Goal: Find specific page/section: Find specific page/section

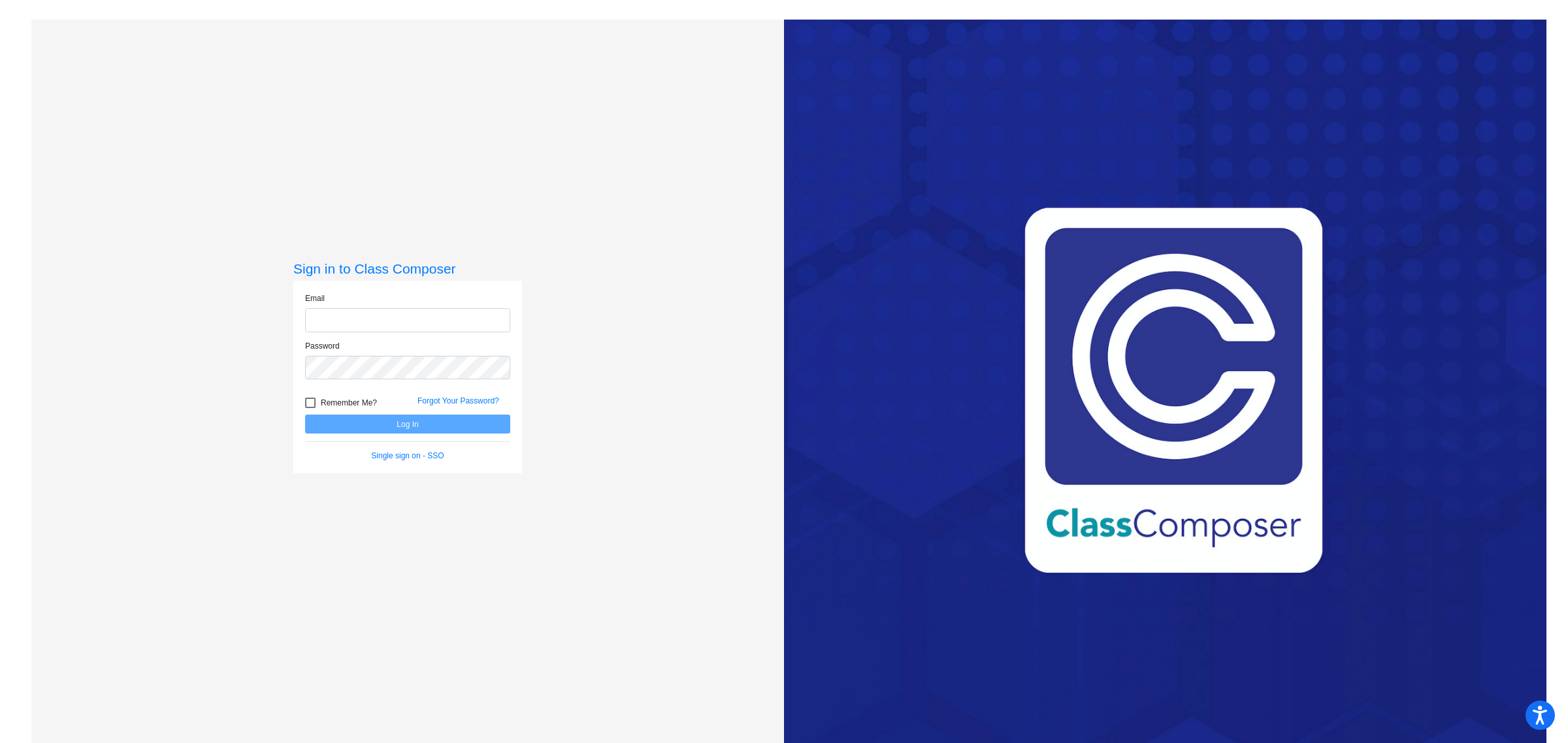
click at [0, 743] on com-1password-button at bounding box center [0, 743] width 0 height 0
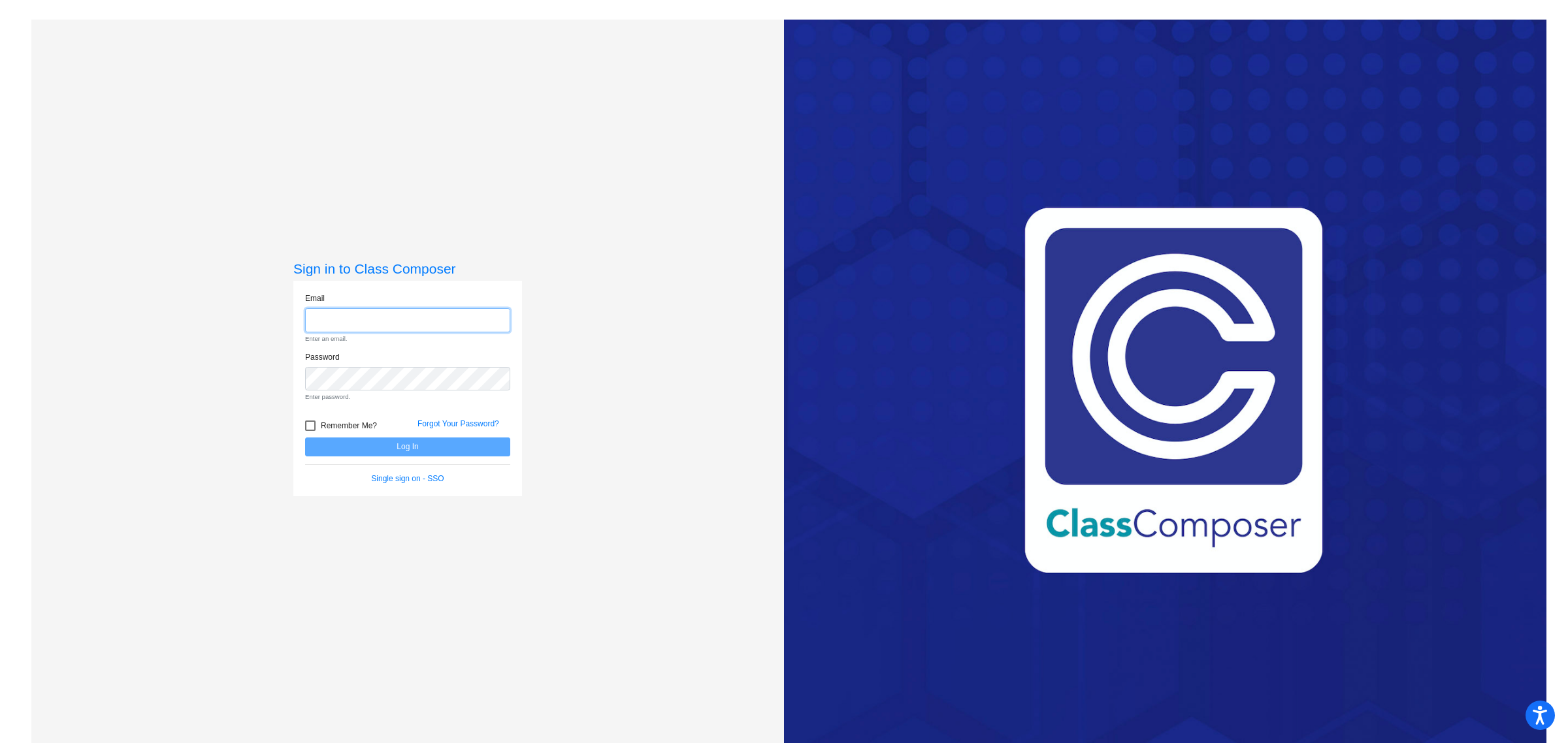
type input "[EMAIL_ADDRESS][DOMAIN_NAME]"
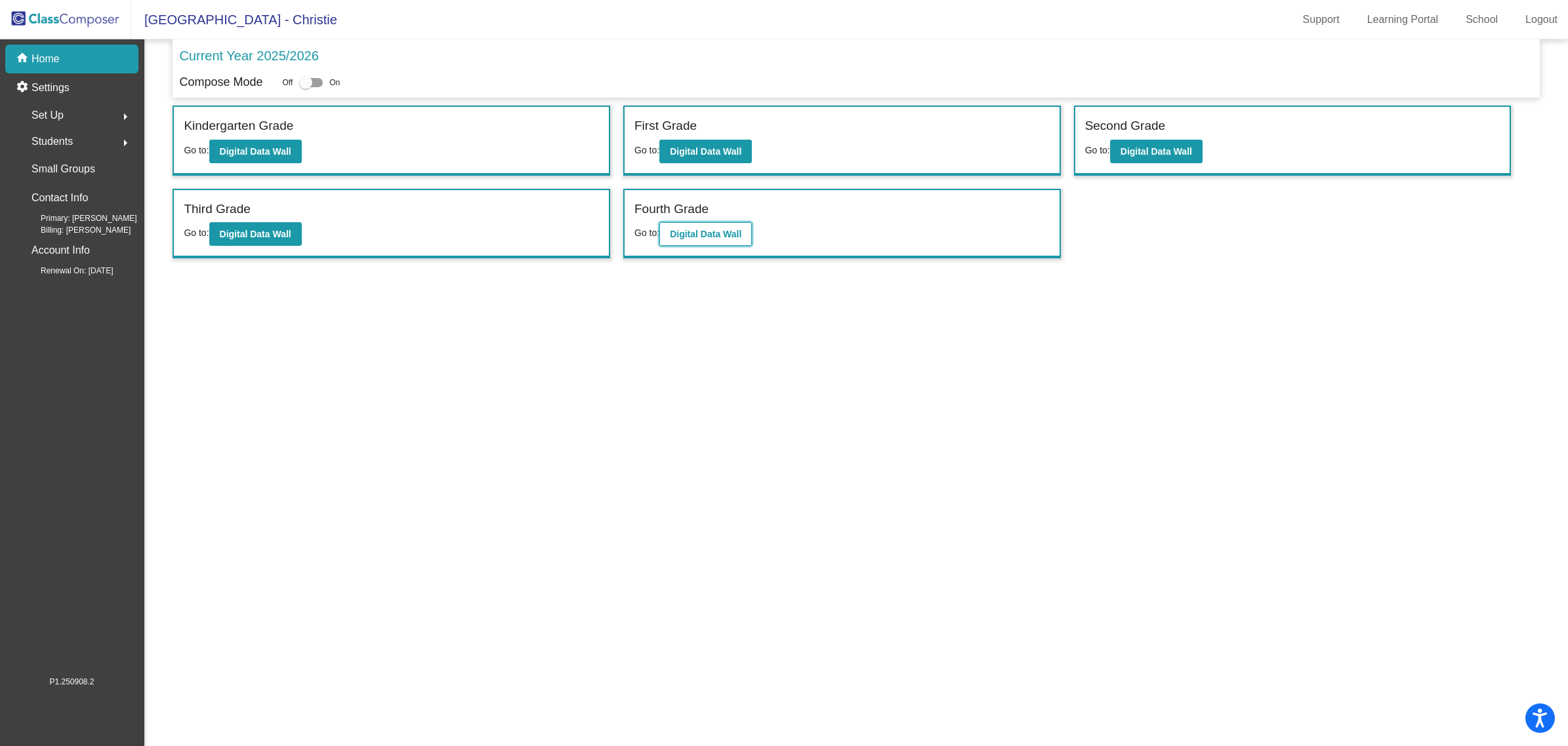
click at [732, 239] on button "Digital Data Wall" at bounding box center [705, 234] width 93 height 24
click at [263, 229] on b "Digital Data Wall" at bounding box center [256, 234] width 72 height 10
click at [1149, 151] on b "Digital Data Wall" at bounding box center [1157, 151] width 72 height 10
click at [733, 155] on button "Digital Data Wall" at bounding box center [705, 152] width 93 height 24
click at [261, 153] on b "Digital Data Wall" at bounding box center [256, 151] width 72 height 10
